Goal: Check status: Check status

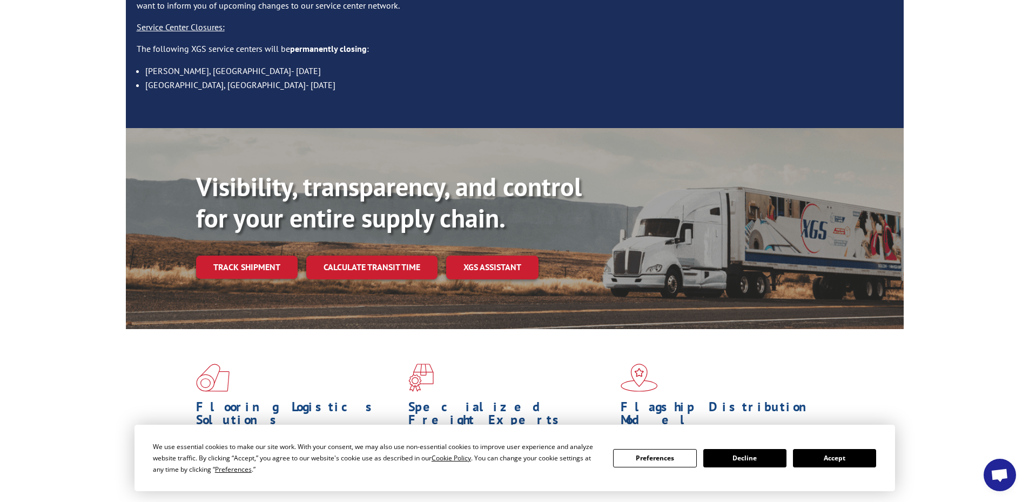
scroll to position [162, 0]
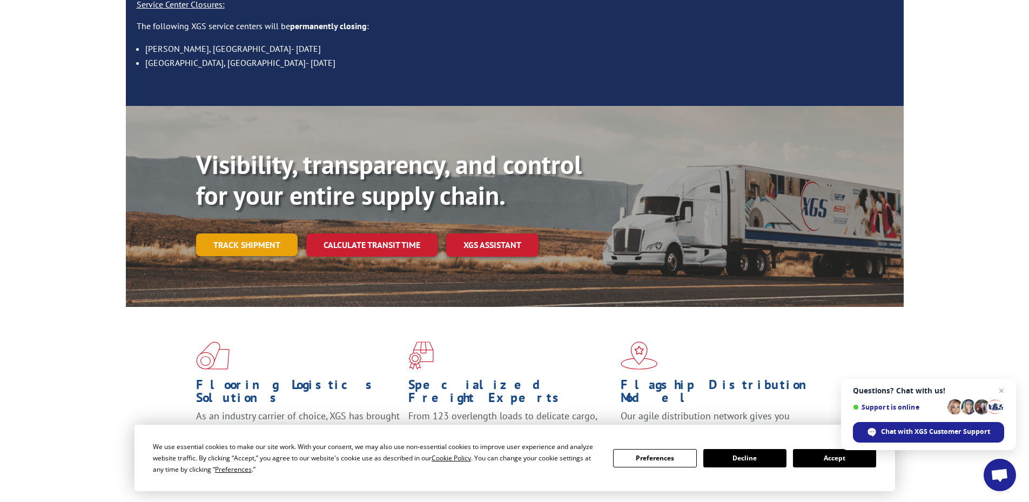
click at [241, 233] on link "Track shipment" at bounding box center [247, 244] width 102 height 23
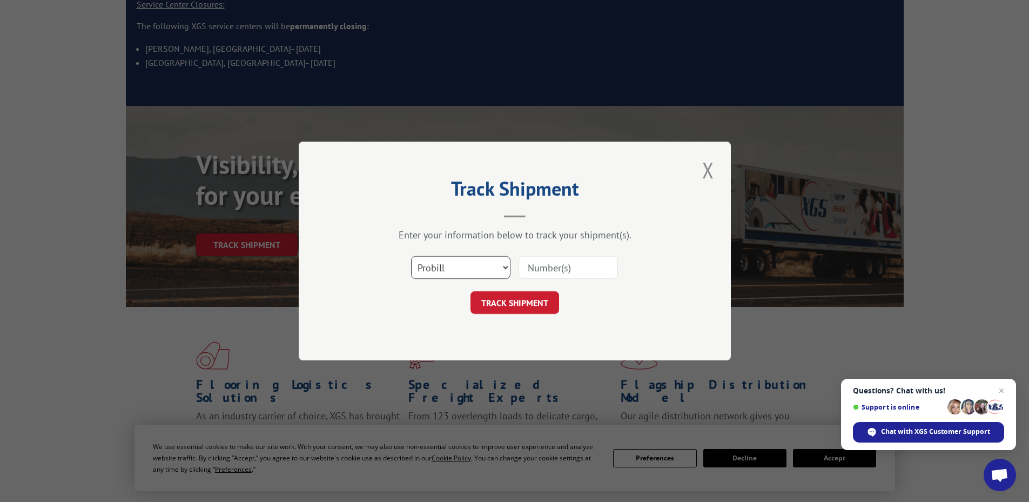
click at [505, 264] on select "Select category... Probill BOL PO" at bounding box center [460, 267] width 99 height 23
select select "bol"
click at [411, 256] on select "Select category... Probill BOL PO" at bounding box center [460, 267] width 99 height 23
click at [568, 267] on input at bounding box center [567, 267] width 99 height 23
paste input "4954924"
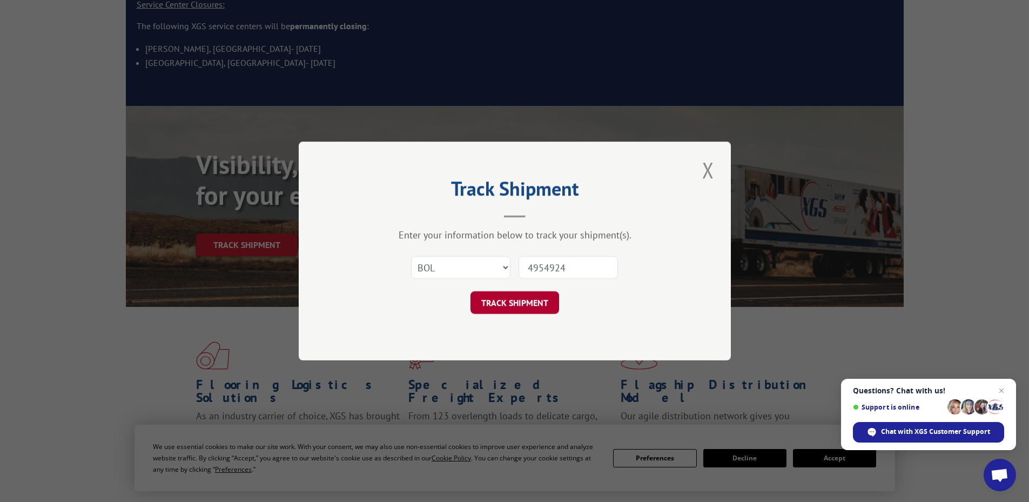
type input "4954924"
click at [521, 301] on button "TRACK SHIPMENT" at bounding box center [514, 302] width 89 height 23
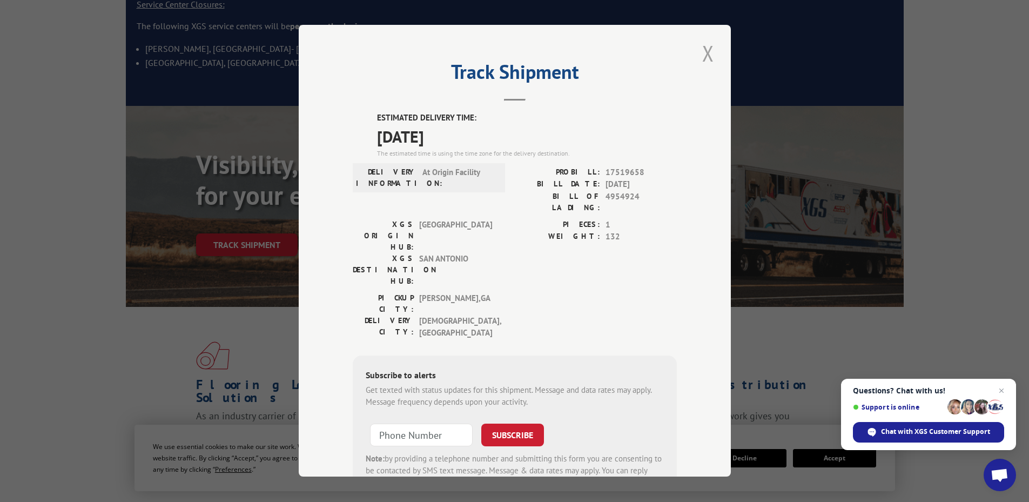
click at [705, 50] on button "Close modal" at bounding box center [708, 53] width 18 height 30
